Goal: Check status: Check status

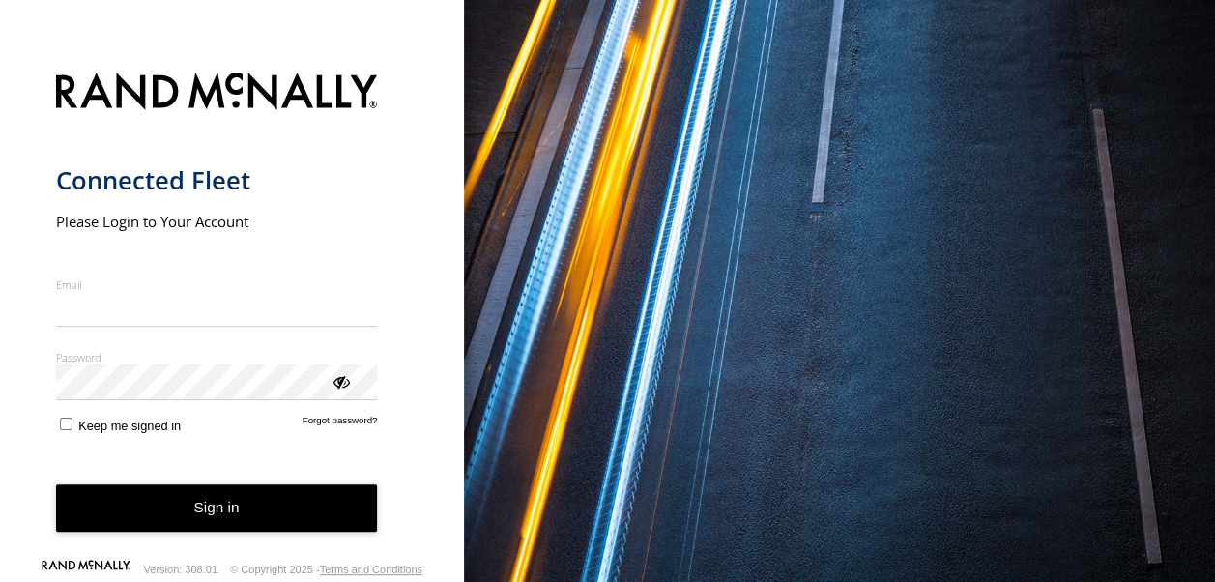
type input "**********"
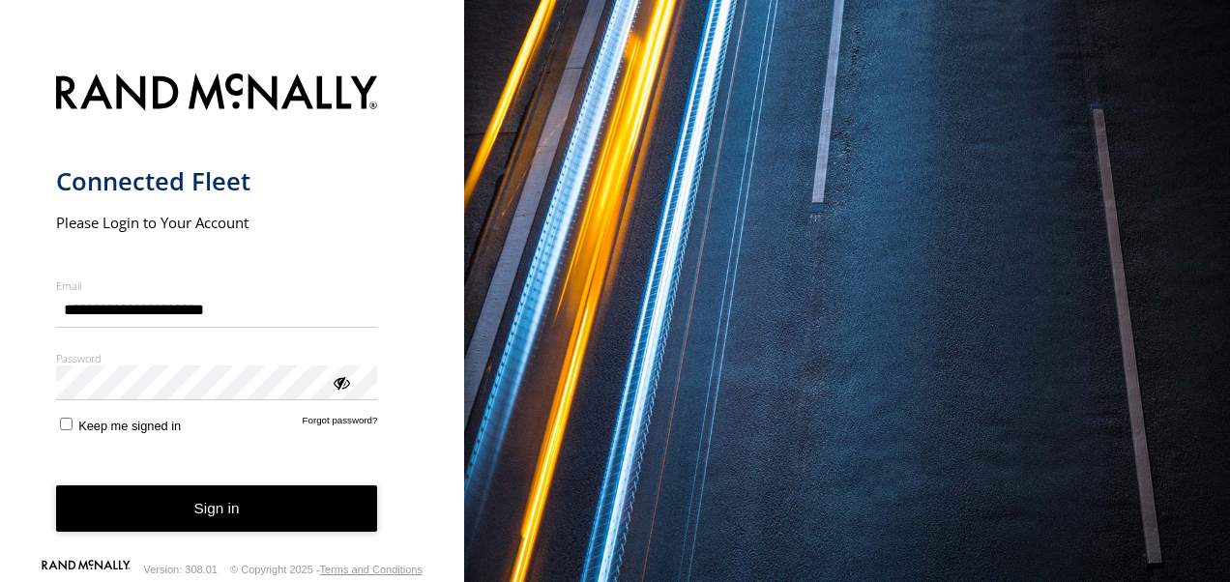
click at [200, 525] on button "Sign in" at bounding box center [217, 508] width 322 height 47
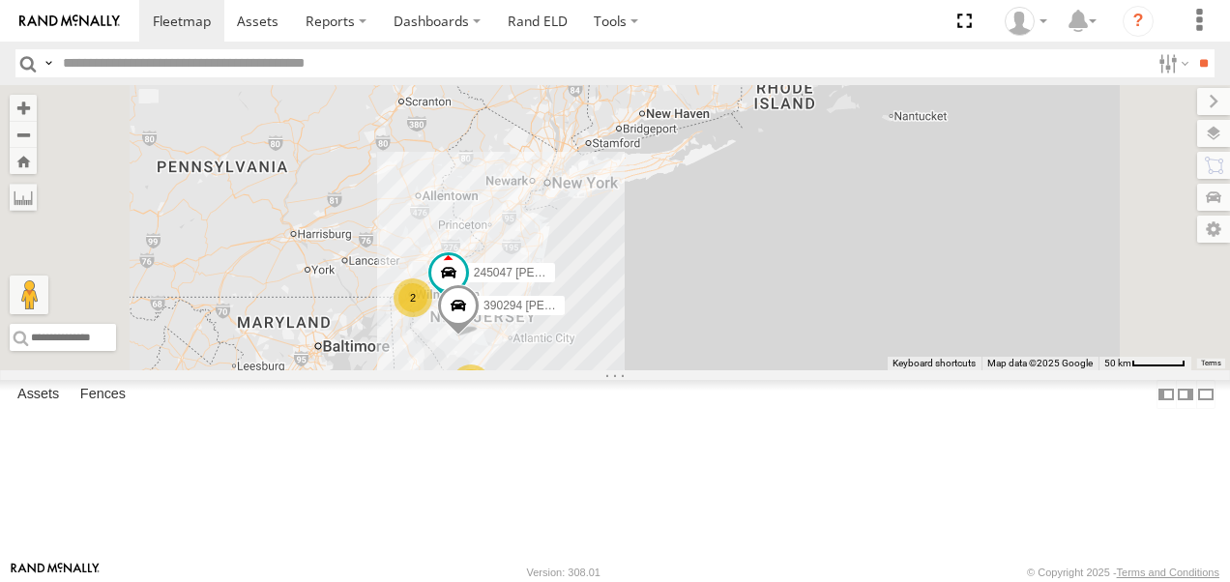
click at [0, 0] on link at bounding box center [0, 0] width 0 height 0
